Goal: Task Accomplishment & Management: Manage account settings

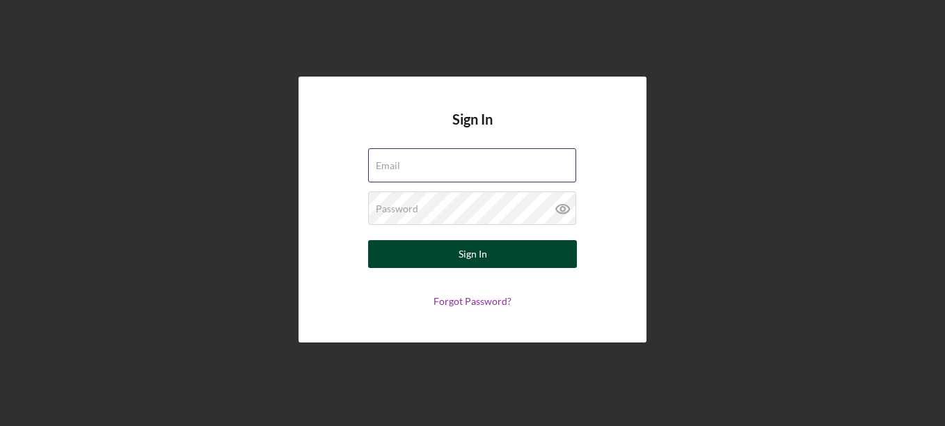
type input "[EMAIL_ADDRESS][DOMAIN_NAME]"
click at [471, 260] on div "Sign In" at bounding box center [472, 254] width 29 height 28
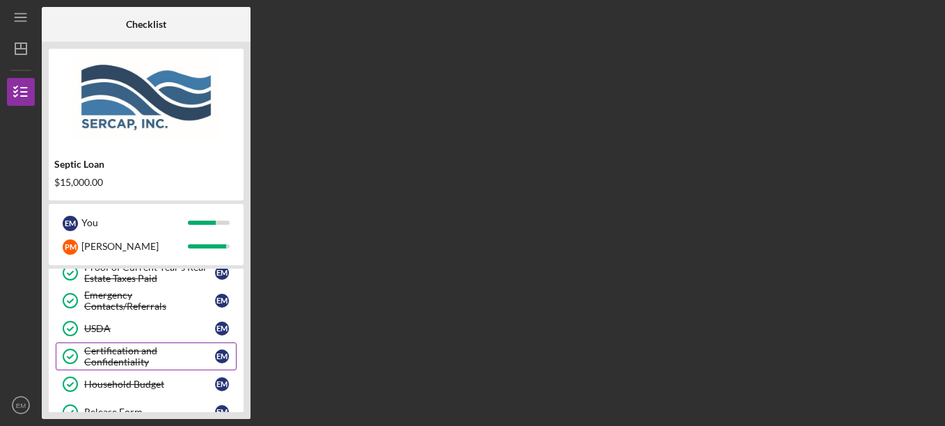
scroll to position [139, 0]
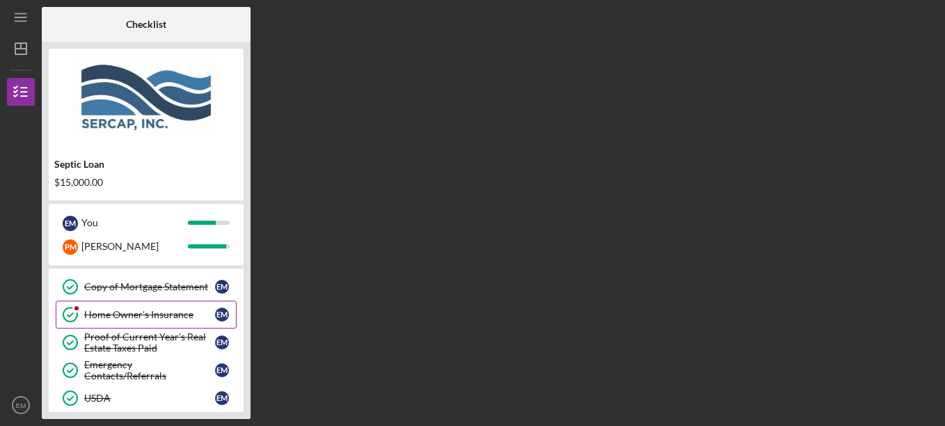
click at [129, 306] on link "Home Owner's Insurance Home Owner's Insurance E M" at bounding box center [146, 314] width 181 height 28
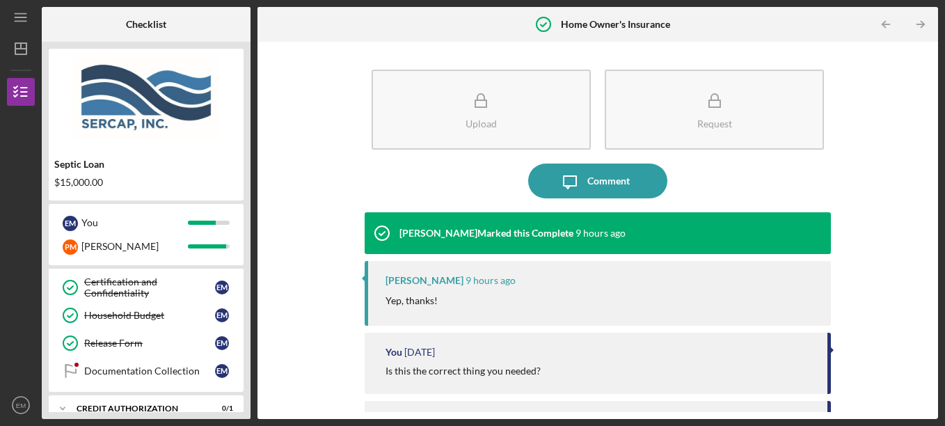
scroll to position [278, 0]
click at [129, 371] on div "Documentation Collection" at bounding box center [149, 369] width 131 height 11
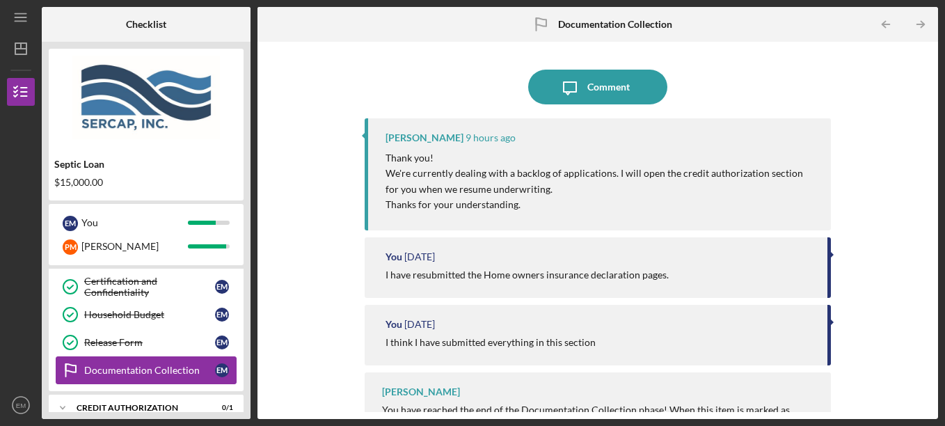
scroll to position [348, 0]
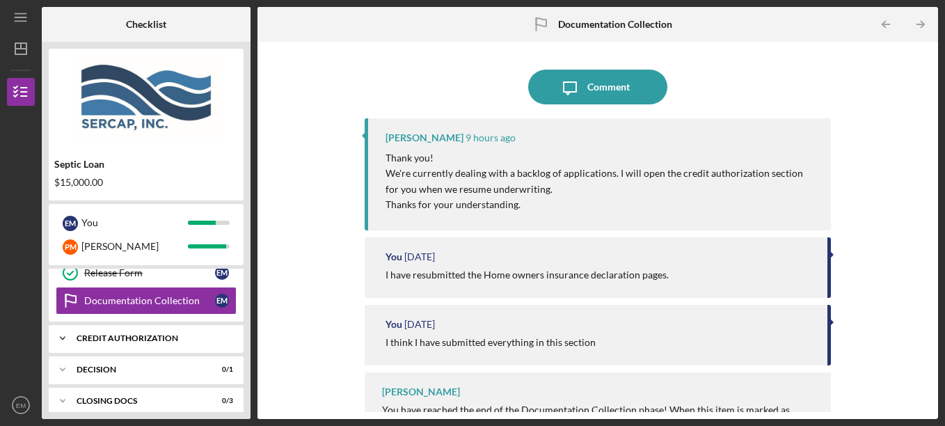
click at [170, 336] on div "CREDIT AUTHORIZATION" at bounding box center [152, 338] width 150 height 8
click at [138, 369] on div "Credit Authorization" at bounding box center [149, 367] width 131 height 11
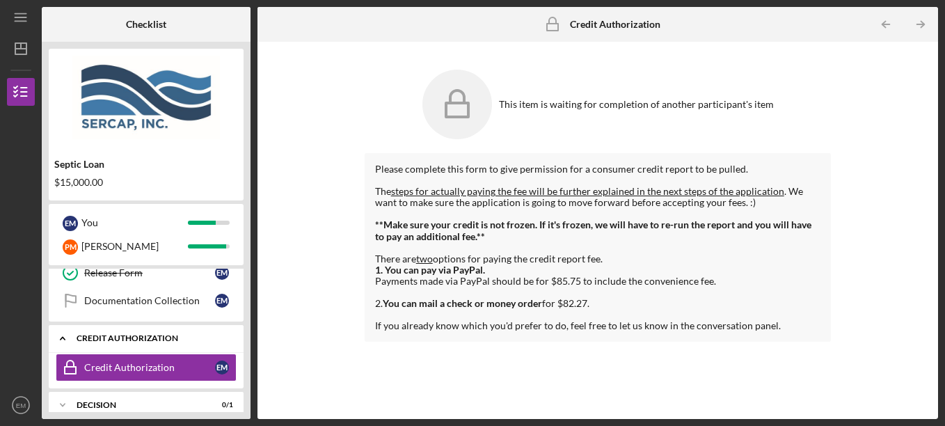
click at [59, 339] on icon "Icon/Expander" at bounding box center [63, 338] width 28 height 28
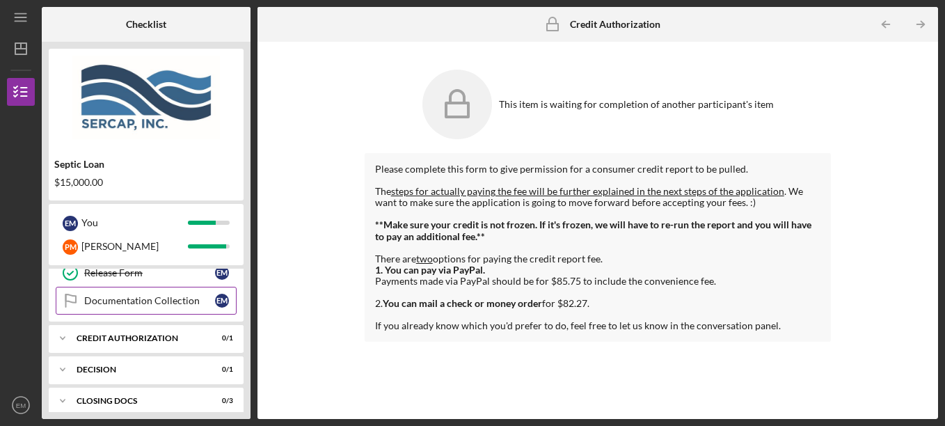
scroll to position [278, 0]
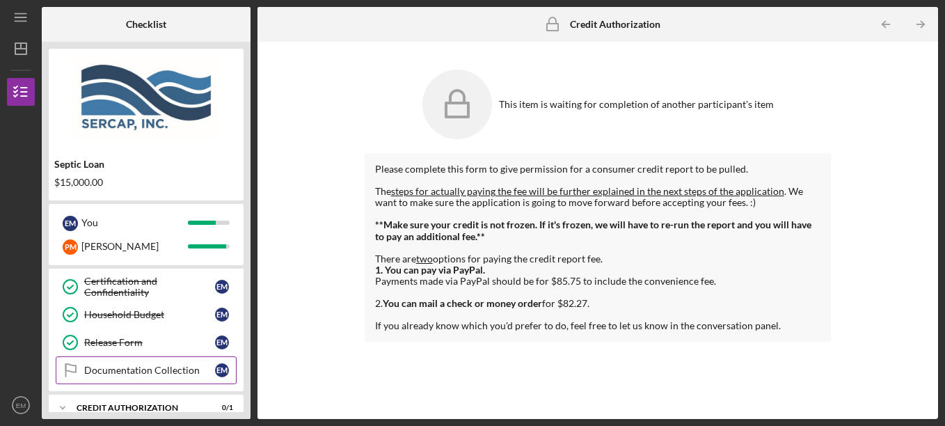
click at [168, 371] on div "Documentation Collection" at bounding box center [149, 369] width 131 height 11
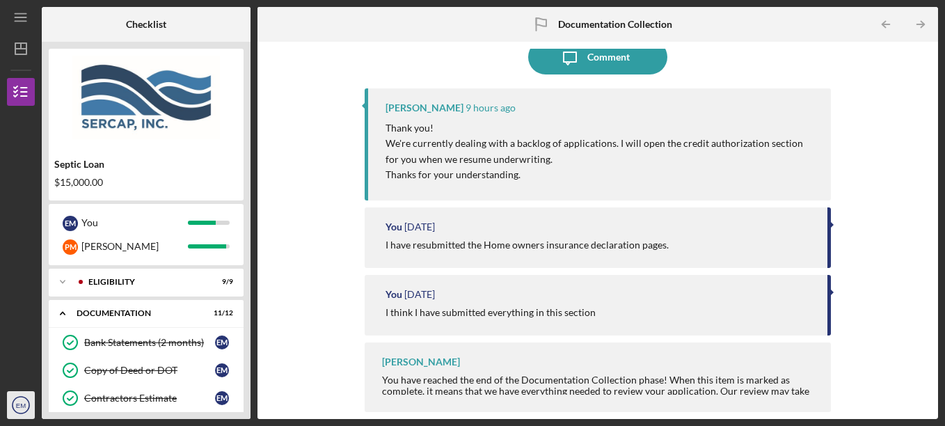
click at [24, 406] on text "EM" at bounding box center [21, 405] width 10 height 8
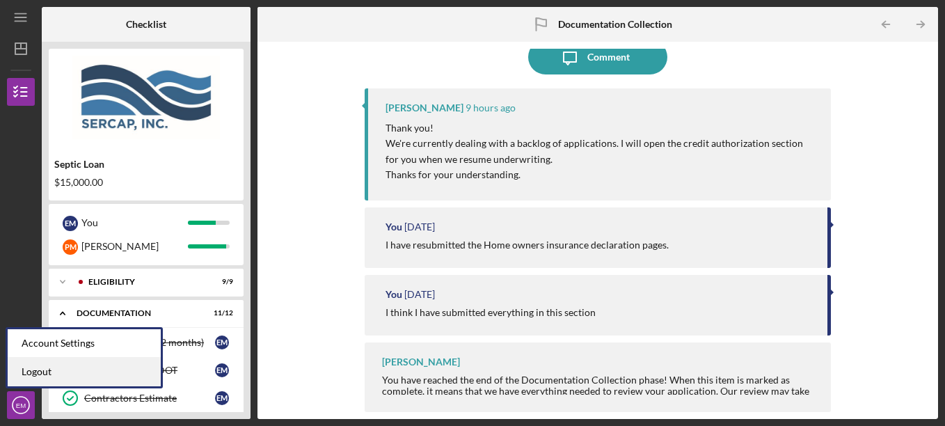
click at [34, 374] on link "Logout" at bounding box center [84, 372] width 153 height 29
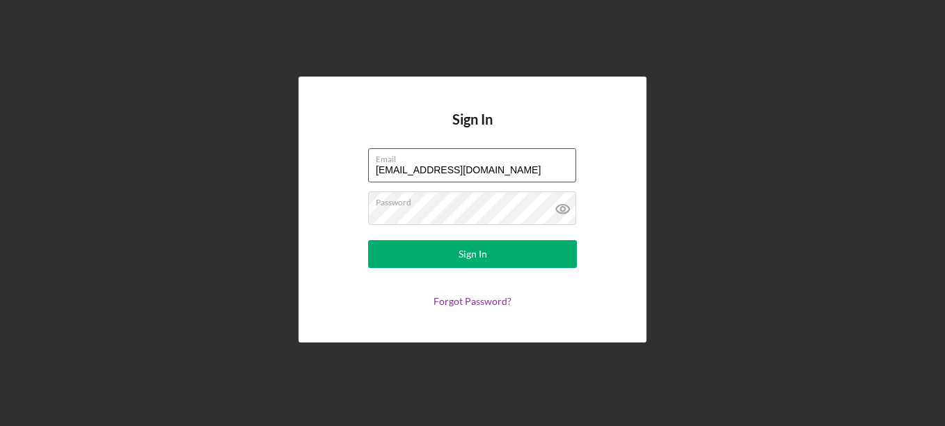
click at [510, 172] on input "[EMAIL_ADDRESS][DOMAIN_NAME]" at bounding box center [472, 164] width 208 height 33
type input "[EMAIL_ADDRESS][DOMAIN_NAME]"
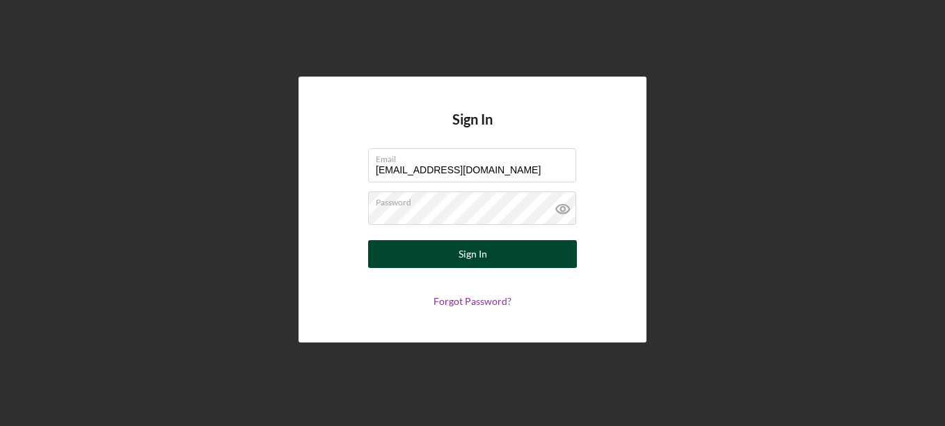
click at [467, 252] on div "Sign In" at bounding box center [472, 254] width 29 height 28
